Goal: Task Accomplishment & Management: Manage account settings

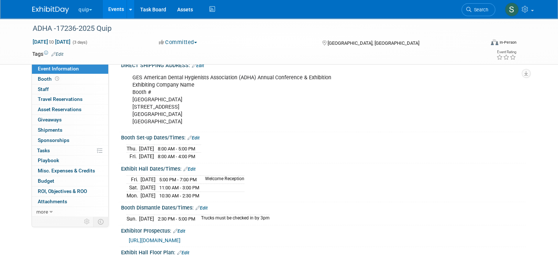
drag, startPoint x: 0, startPoint y: 0, endPoint x: 84, endPoint y: 7, distance: 83.9
click at [84, 7] on button "quip" at bounding box center [89, 8] width 23 height 16
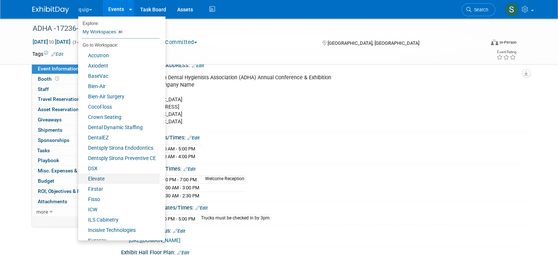
click at [103, 180] on link "Elevate" at bounding box center [118, 179] width 81 height 10
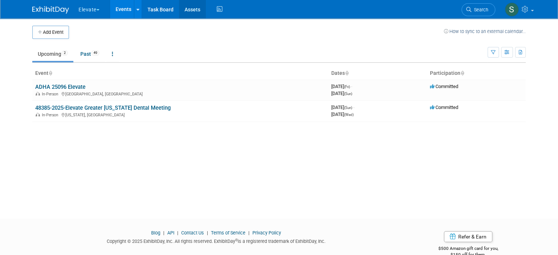
click at [185, 8] on link "Assets" at bounding box center [192, 9] width 27 height 18
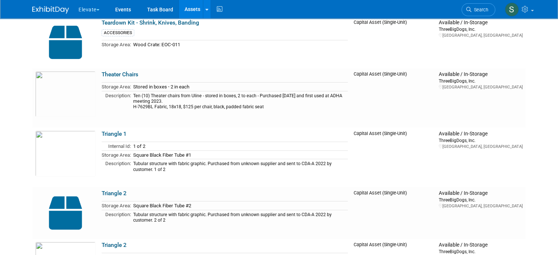
scroll to position [2678, 0]
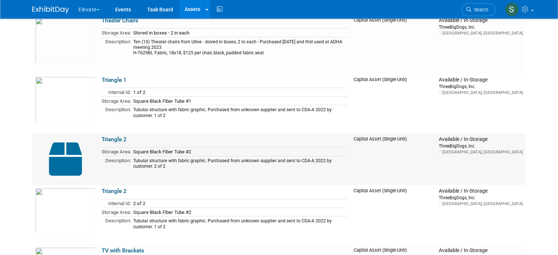
click at [113, 136] on link "Triangle 2" at bounding box center [114, 139] width 25 height 7
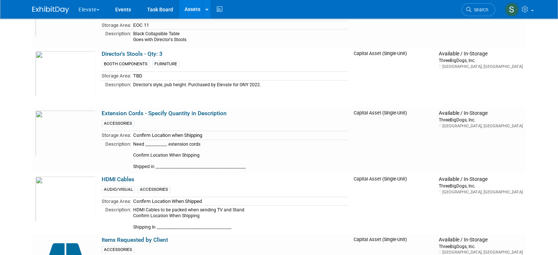
scroll to position [1039, 0]
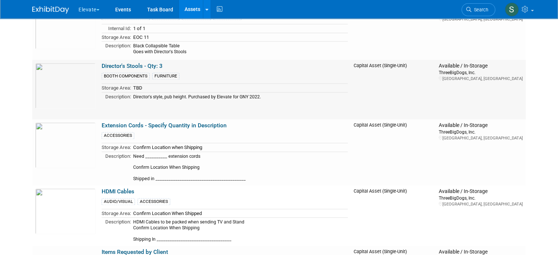
click at [143, 63] on link "Director's Stools - Qty: 3" at bounding box center [132, 66] width 61 height 7
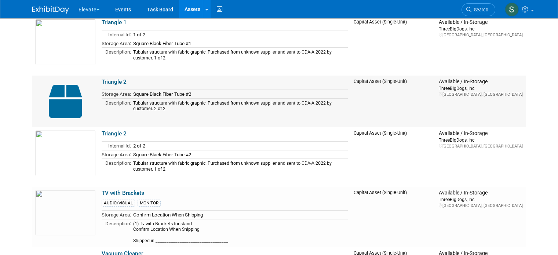
scroll to position [2739, 0]
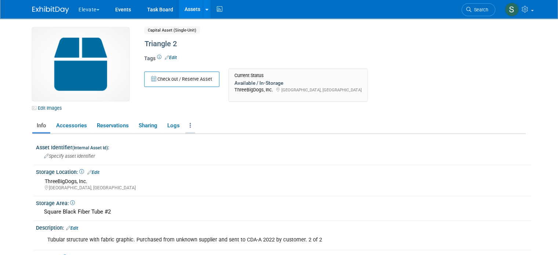
click at [185, 123] on link at bounding box center [190, 125] width 10 height 13
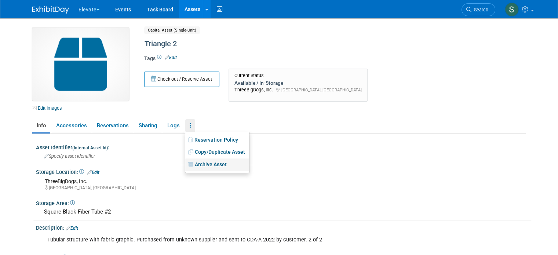
click at [214, 164] on link "Archive Asset" at bounding box center [217, 164] width 64 height 12
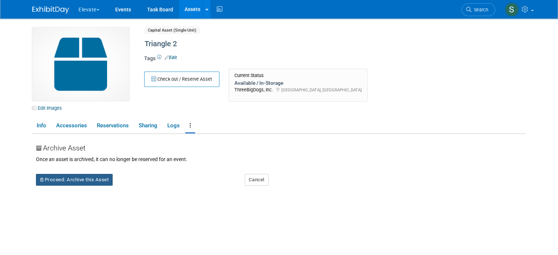
click at [64, 179] on button "Proceed: Archive this Asset" at bounding box center [74, 180] width 77 height 12
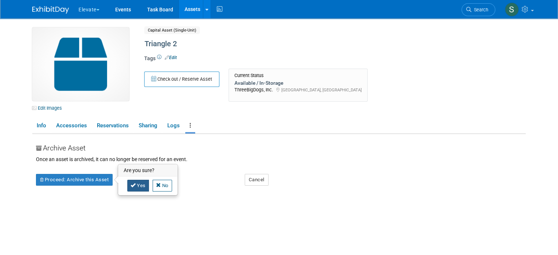
click at [132, 183] on link "Yes" at bounding box center [138, 186] width 22 height 12
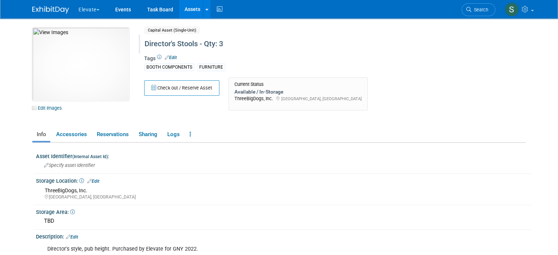
click at [223, 43] on div "Director's Stools - Qty: 3" at bounding box center [306, 43] width 328 height 13
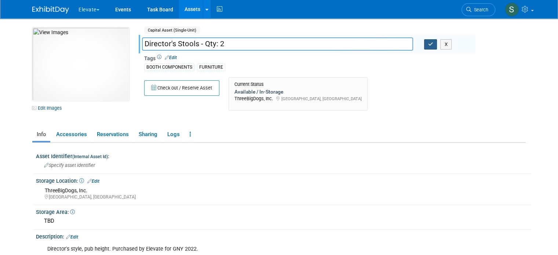
type input "Director's Stools - Qty: 2"
click at [431, 45] on icon "button" at bounding box center [430, 44] width 5 height 5
